Goal: Task Accomplishment & Management: Manage account settings

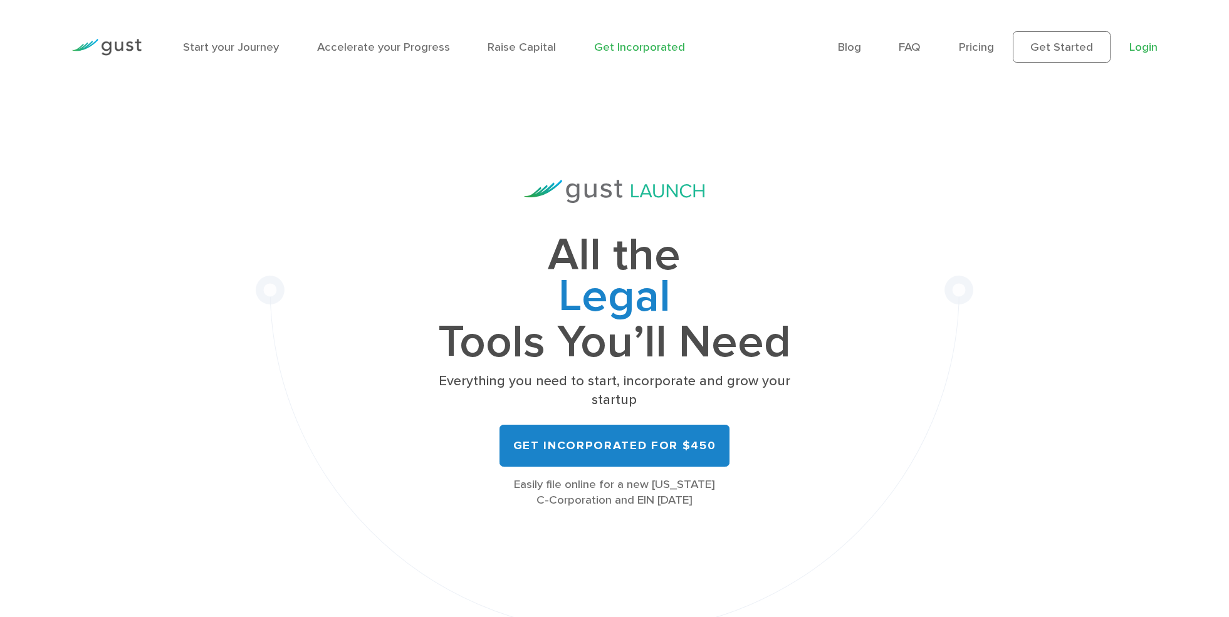
click at [1146, 50] on link "Login" at bounding box center [1143, 47] width 28 height 14
click at [1144, 48] on link "Login" at bounding box center [1143, 47] width 28 height 14
click at [1140, 48] on link "Login" at bounding box center [1143, 47] width 28 height 14
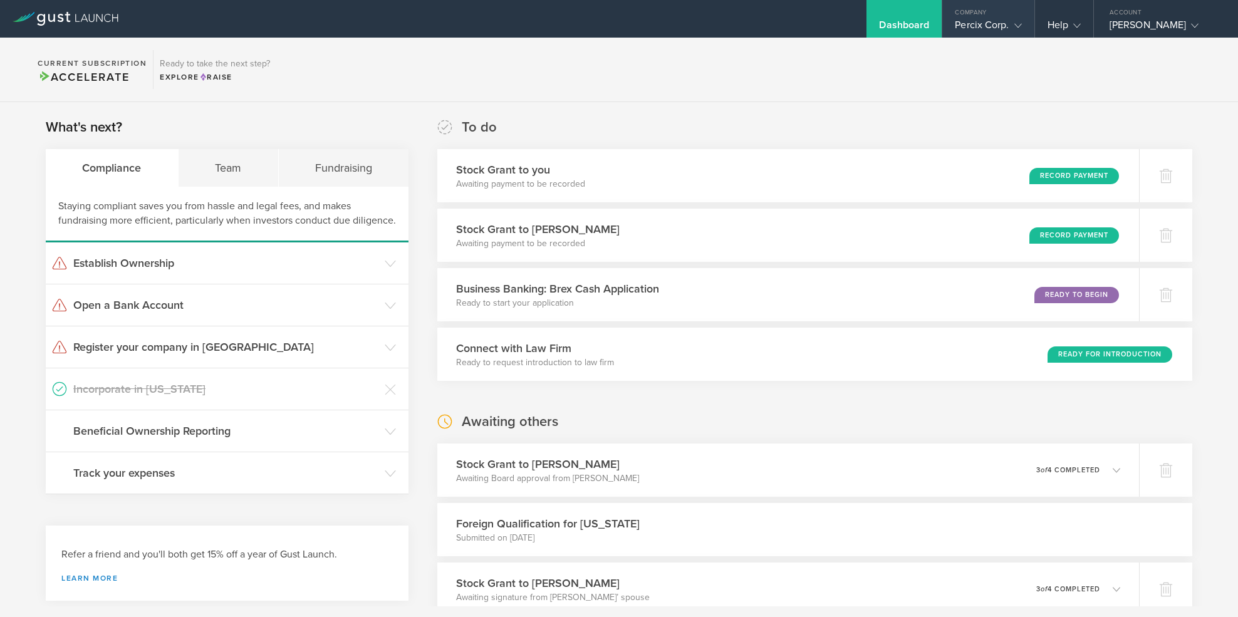
click at [1015, 24] on icon at bounding box center [1019, 26] width 8 height 8
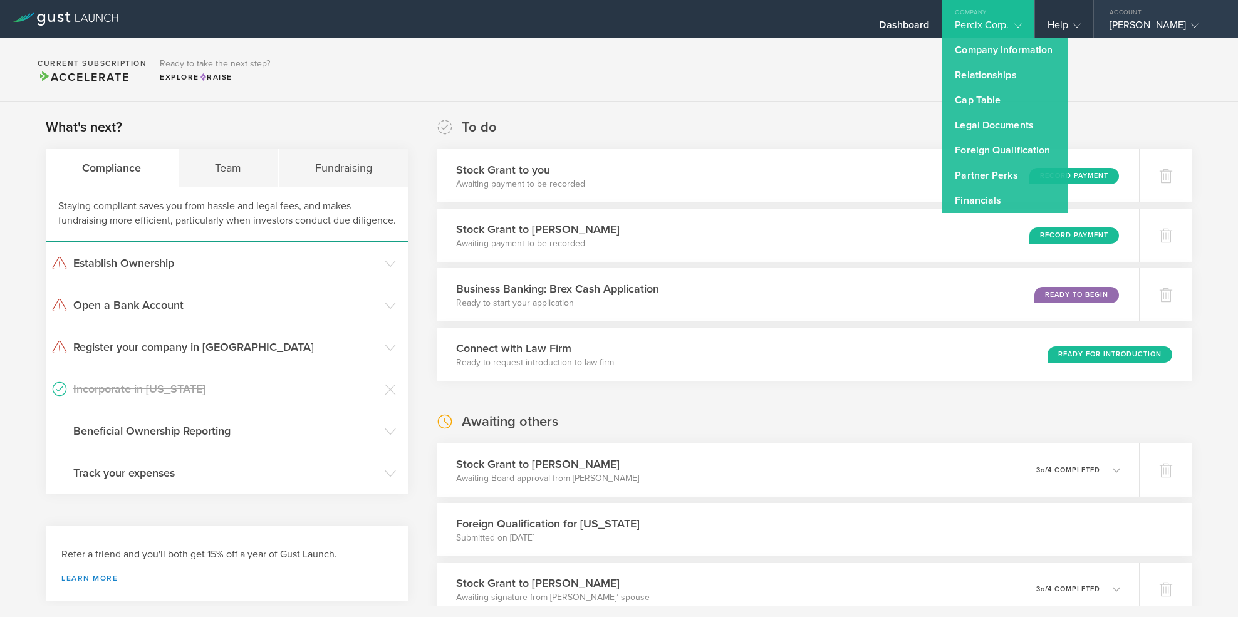
click at [1157, 23] on div "[PERSON_NAME]" at bounding box center [1163, 28] width 107 height 19
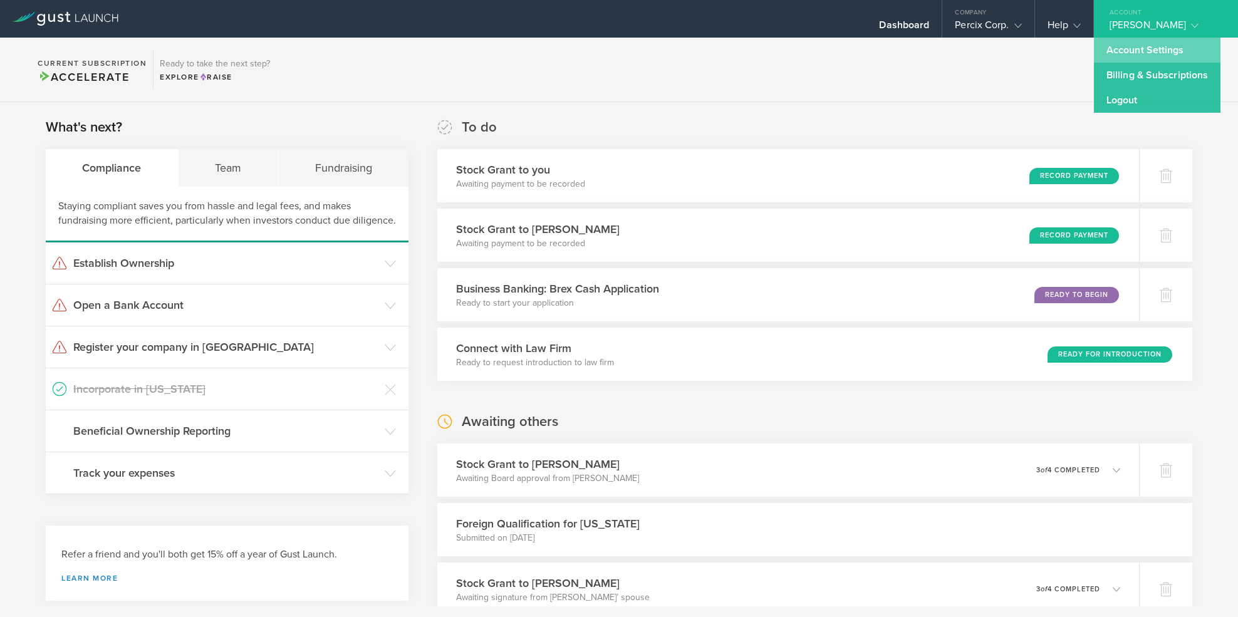
click at [1131, 54] on link "Account Settings" at bounding box center [1157, 50] width 127 height 25
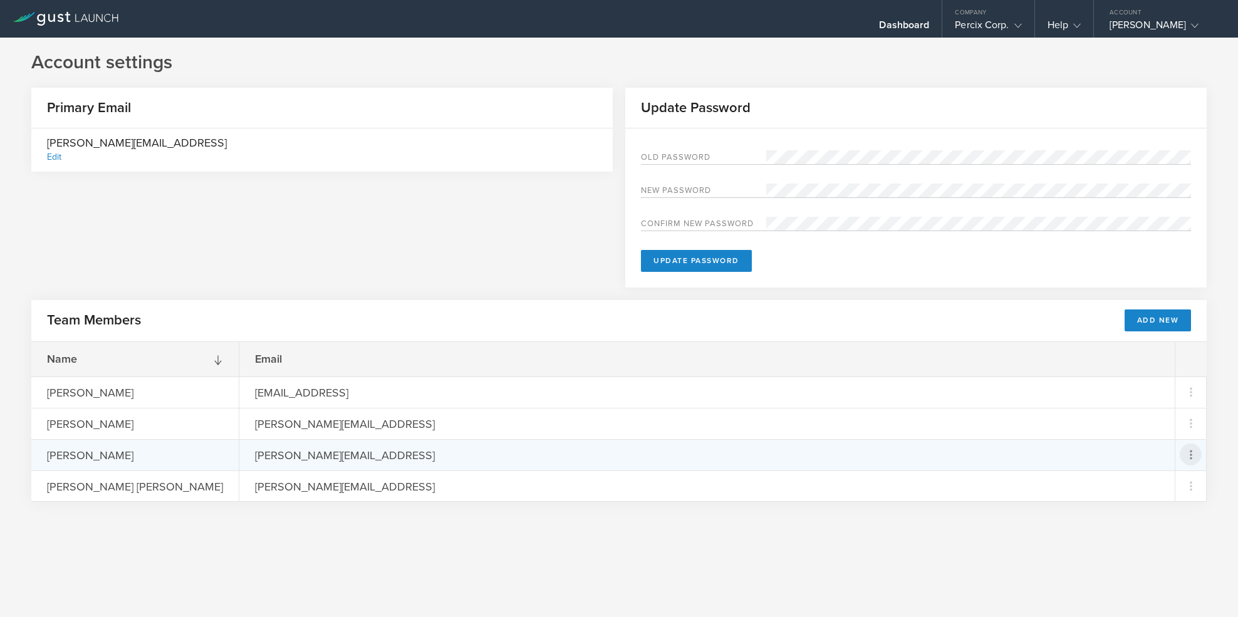
click at [1190, 457] on icon at bounding box center [1191, 454] width 3 height 9
click at [1114, 490] on div "Resend Invite" at bounding box center [1148, 487] width 103 height 14
